Goal: Task Accomplishment & Management: Manage account settings

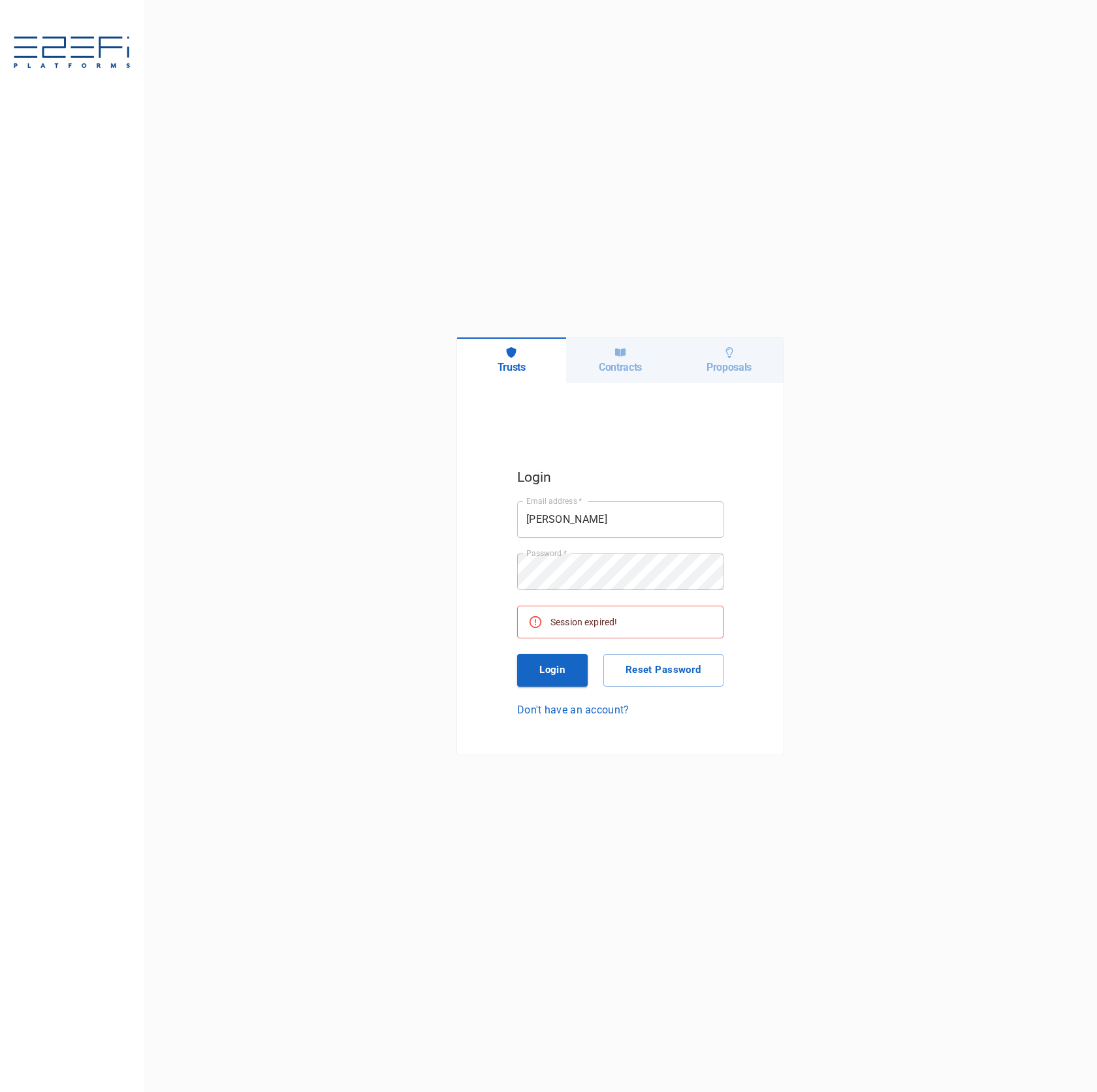
type input "ken@integratedcapital.io"
click at [561, 666] on button "Login" at bounding box center [552, 670] width 71 height 33
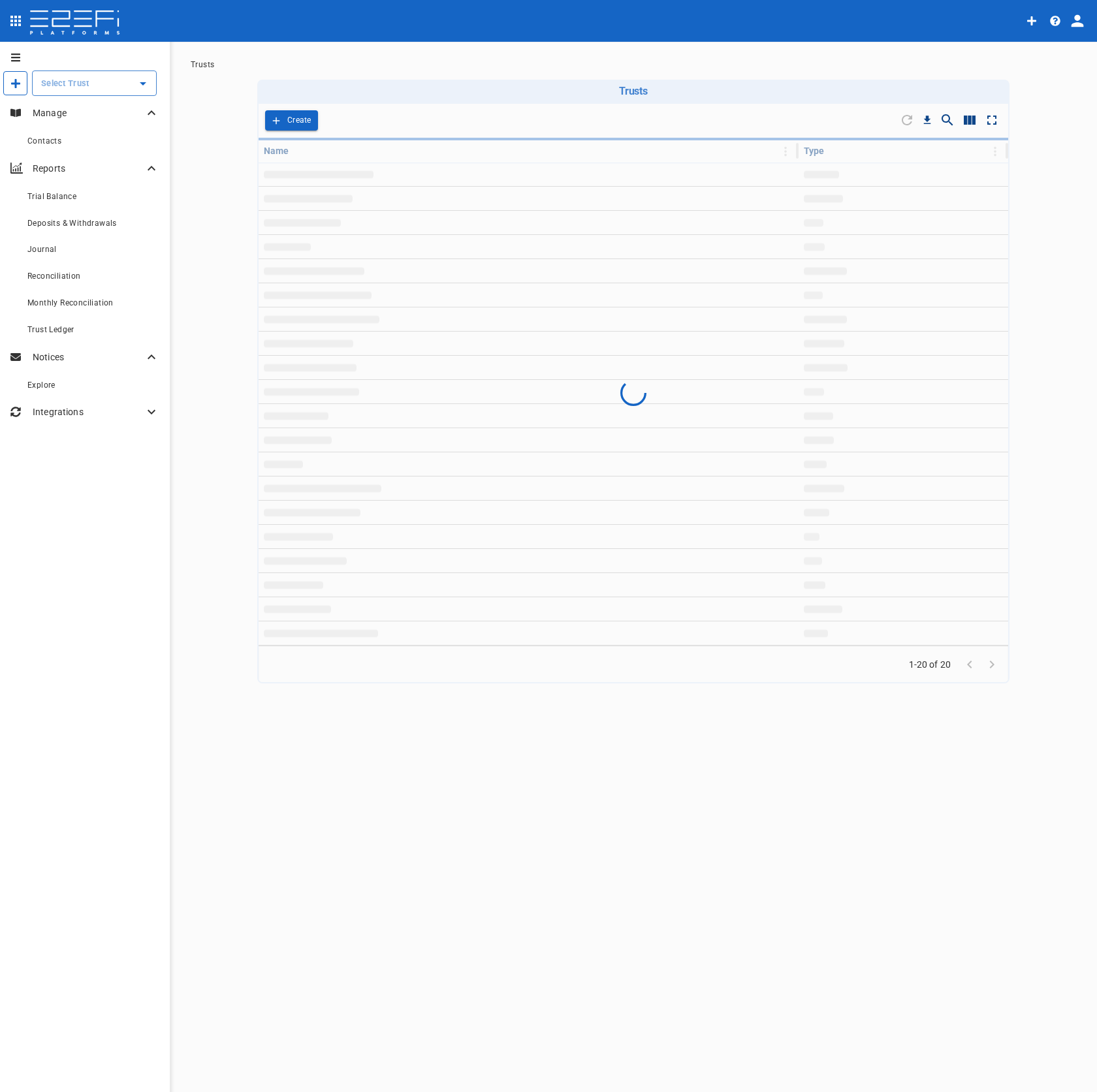
scroll to position [2, 0]
